Goal: Task Accomplishment & Management: Use online tool/utility

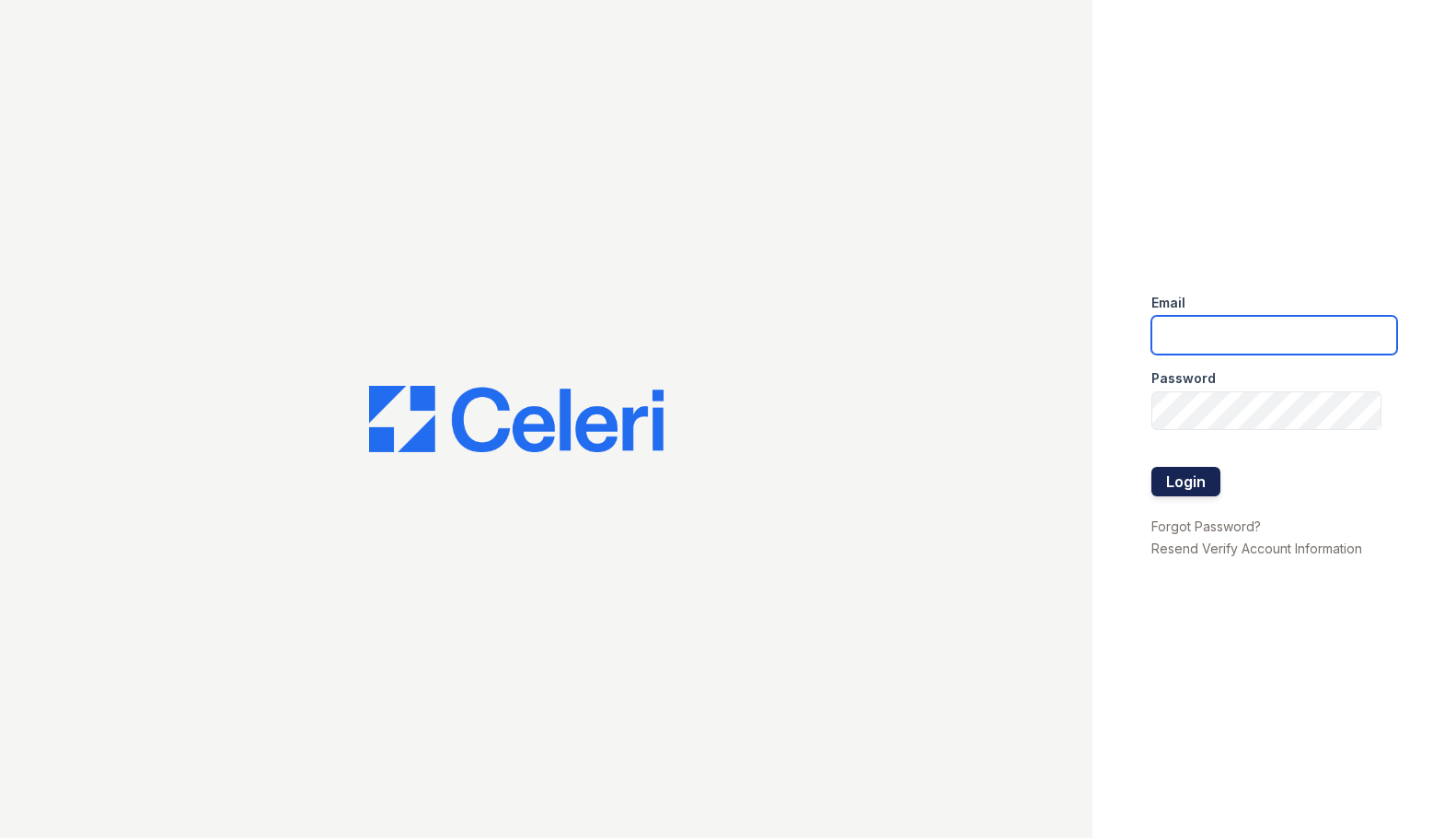
type input "[EMAIL_ADDRESS][DOMAIN_NAME]"
click at [1195, 480] on button "Login" at bounding box center [1186, 482] width 69 height 29
click at [1194, 480] on button "Login" at bounding box center [1186, 482] width 69 height 29
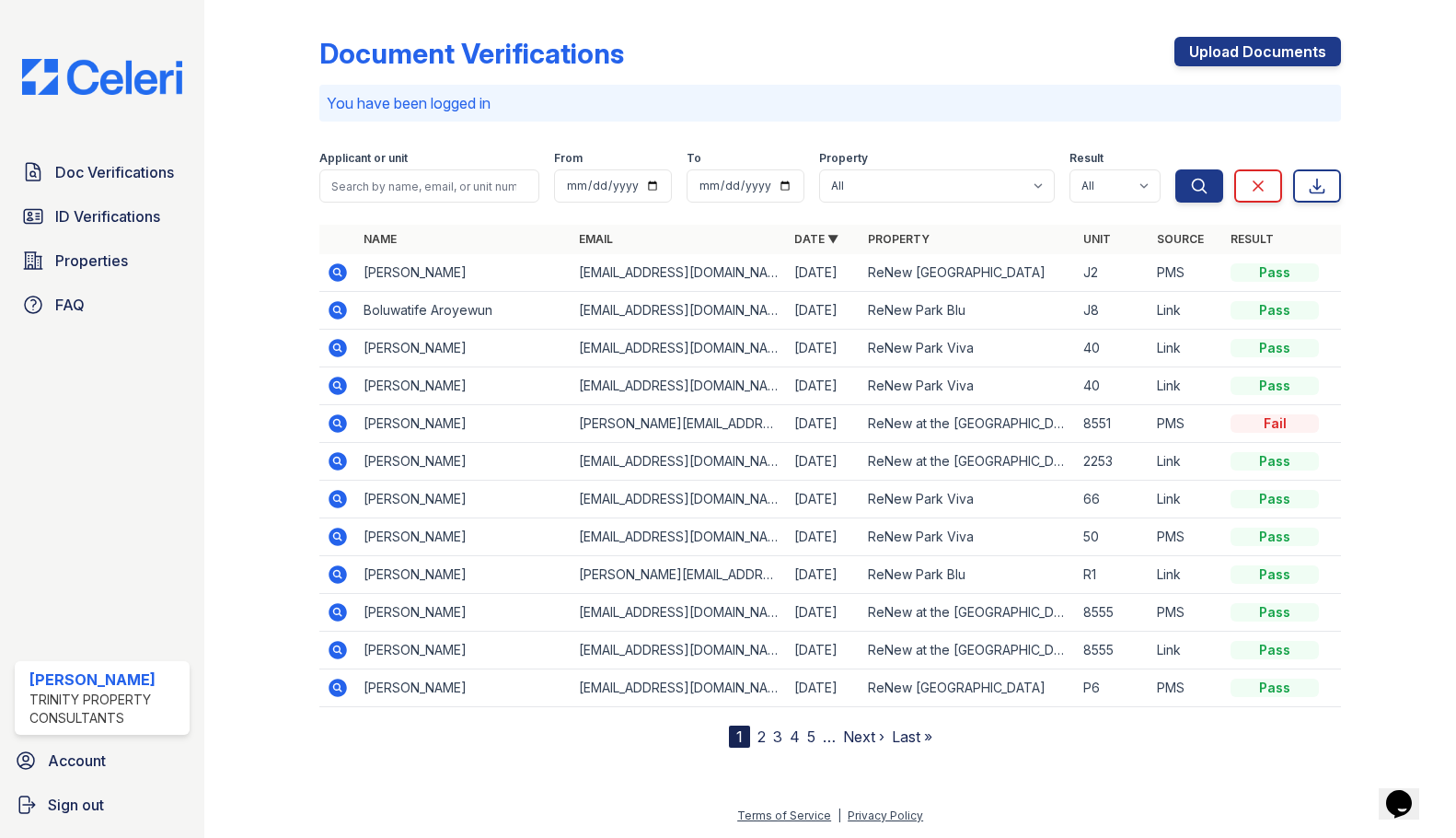
click at [265, 276] on div at bounding box center [276, 378] width 86 height 740
drag, startPoint x: 102, startPoint y: 217, endPoint x: 104, endPoint y: 198, distance: 19.1
click at [102, 217] on span "ID Verifications" at bounding box center [107, 216] width 104 height 22
click at [114, 178] on span "Doc Verifications" at bounding box center [115, 172] width 119 height 22
